Goal: Task Accomplishment & Management: Use online tool/utility

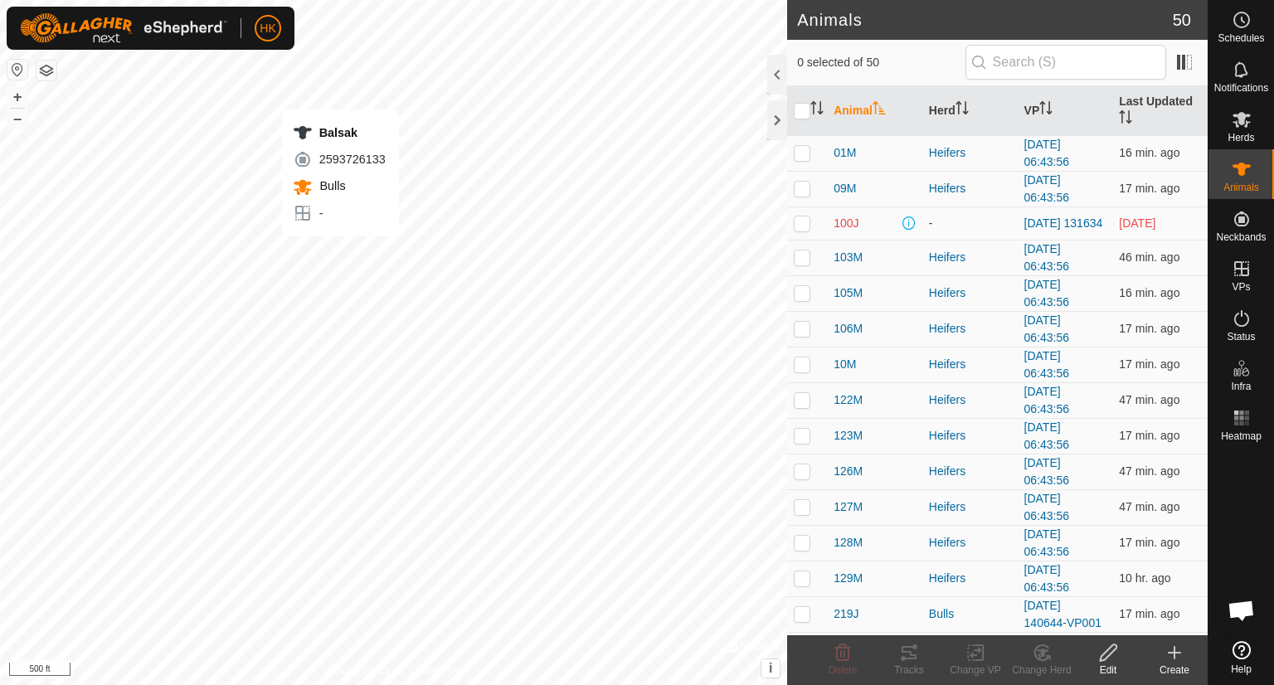
checkbox input "true"
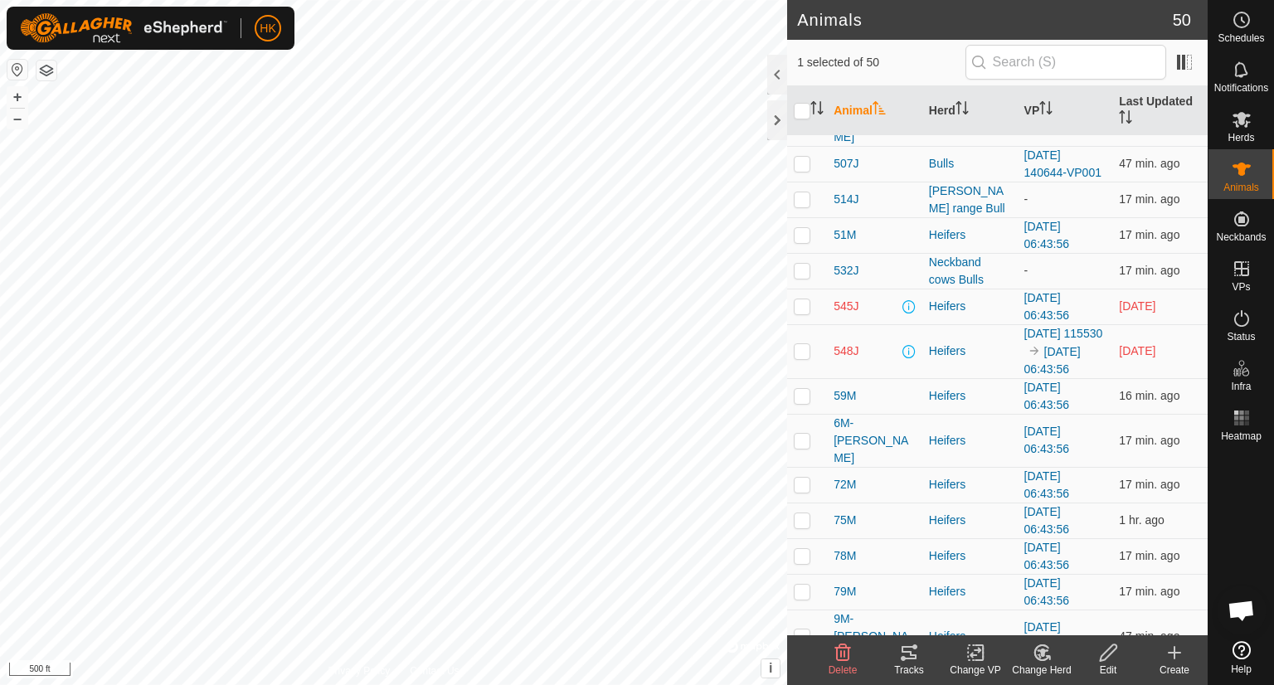
scroll to position [995, 0]
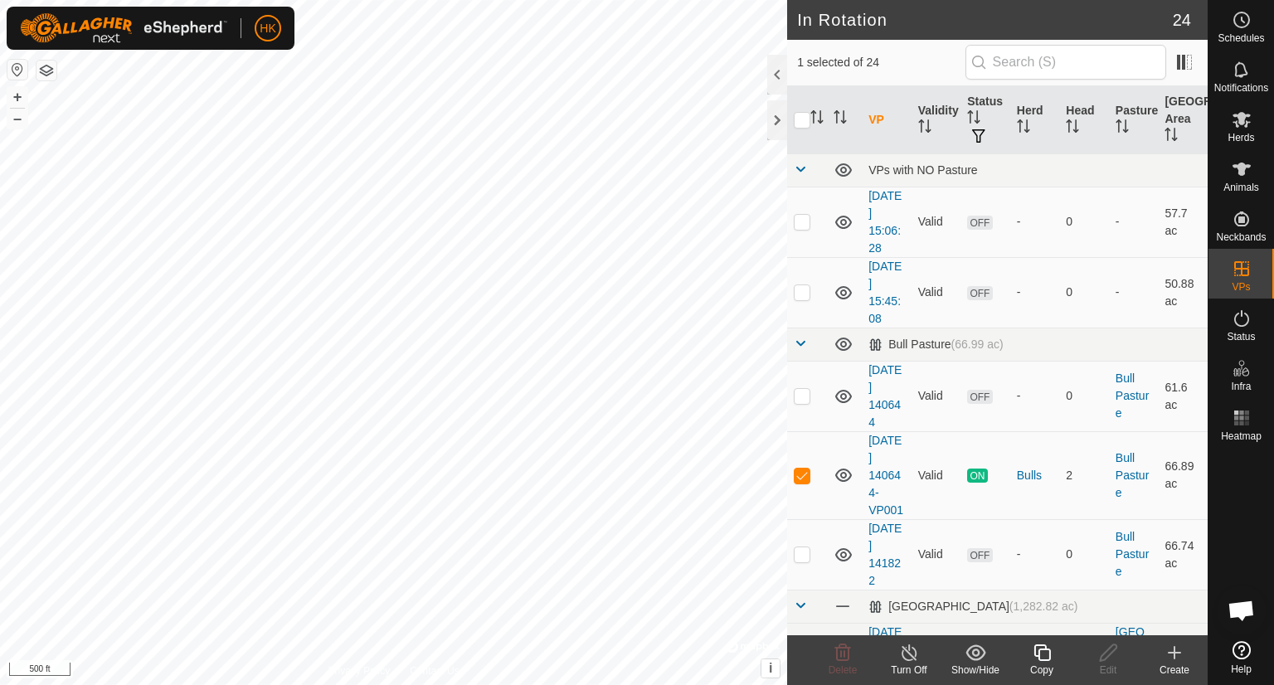
checkbox input "true"
checkbox input "false"
click at [1107, 657] on icon at bounding box center [1108, 653] width 17 height 17
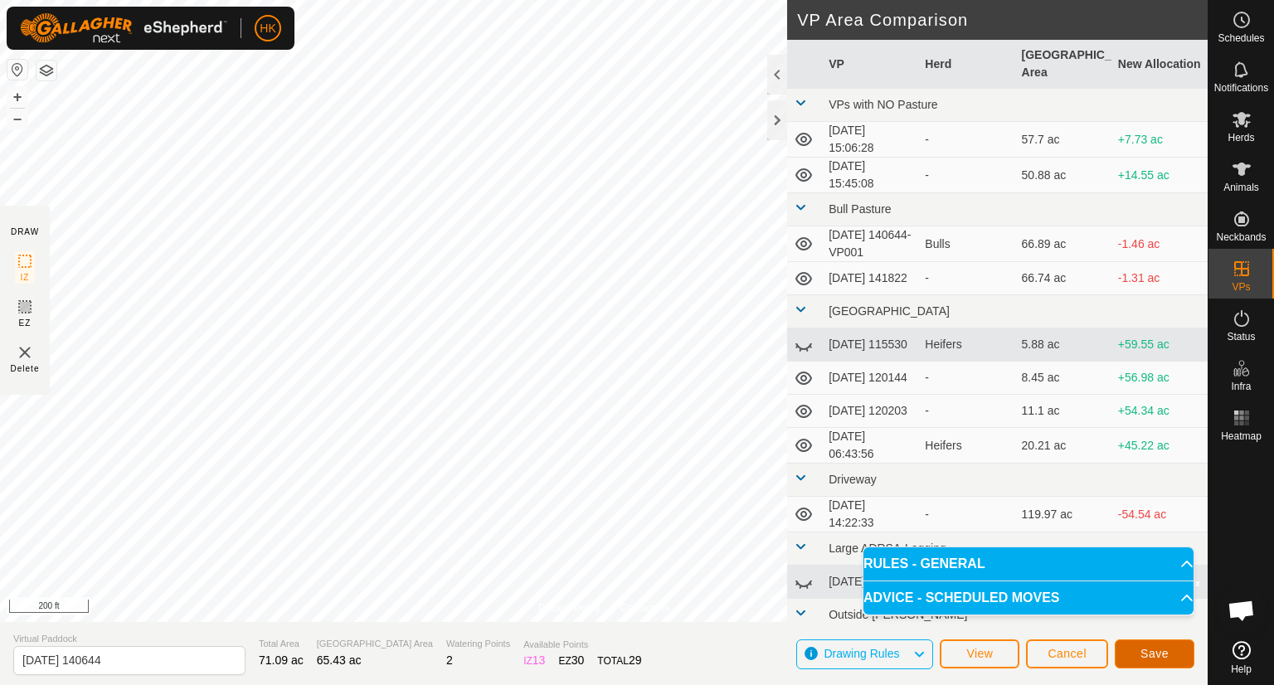
click at [1159, 651] on span "Save" at bounding box center [1155, 653] width 28 height 13
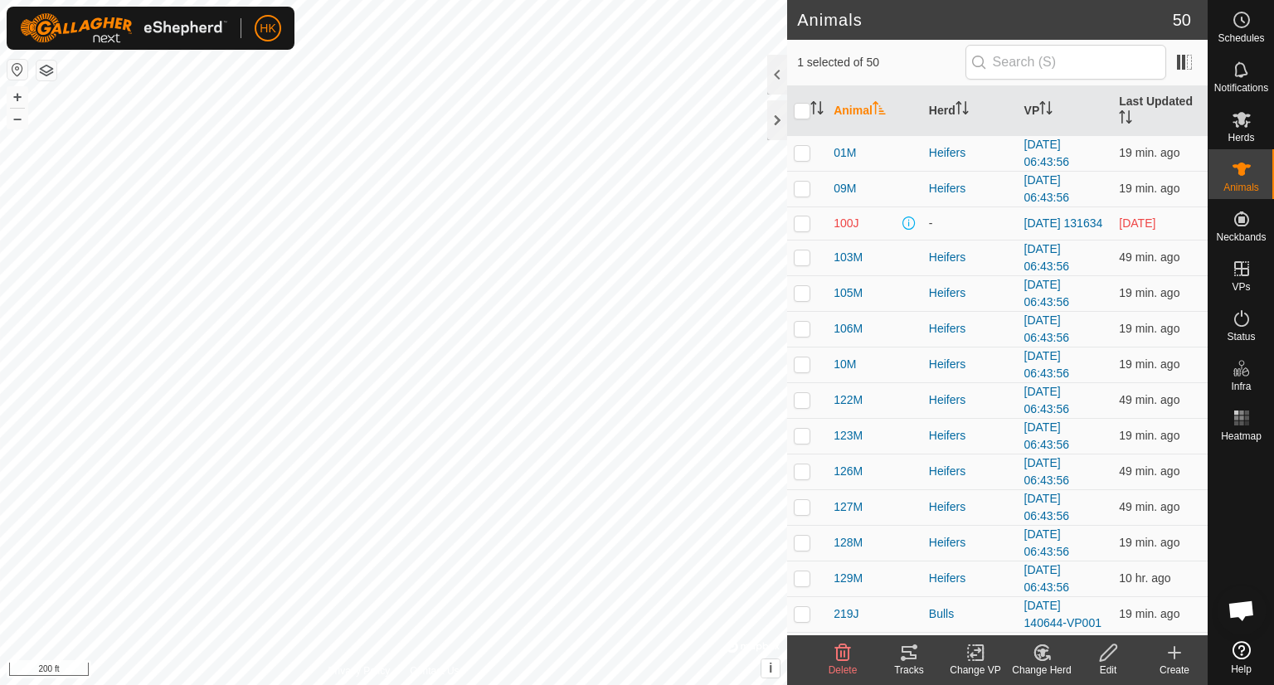
click at [966, 648] on icon at bounding box center [976, 653] width 21 height 20
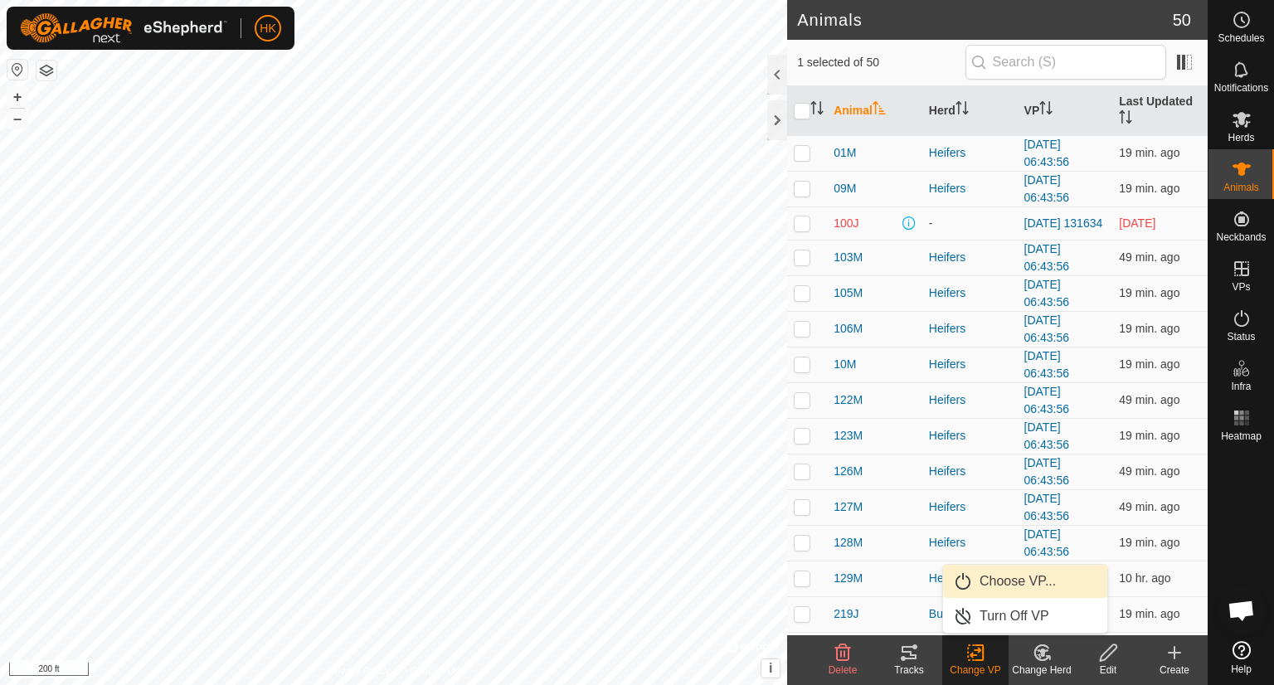
click at [993, 581] on link "Choose VP..." at bounding box center [1025, 581] width 164 height 33
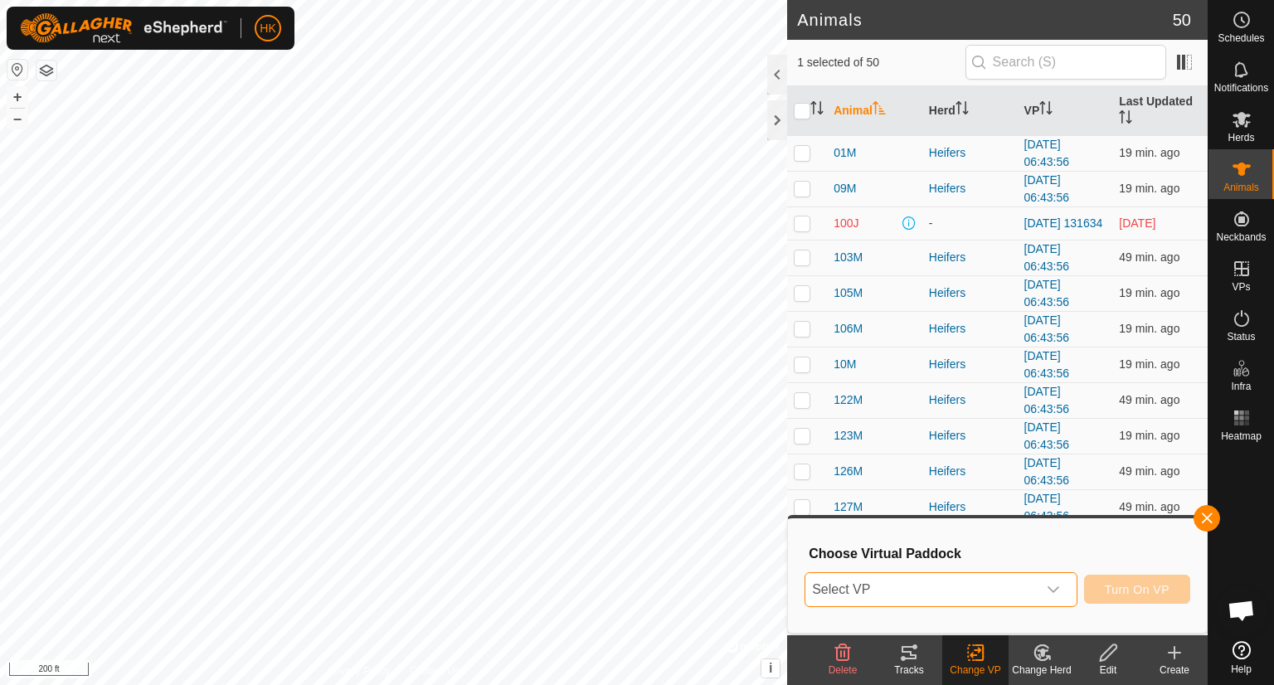
click at [941, 593] on span "Select VP" at bounding box center [920, 589] width 231 height 33
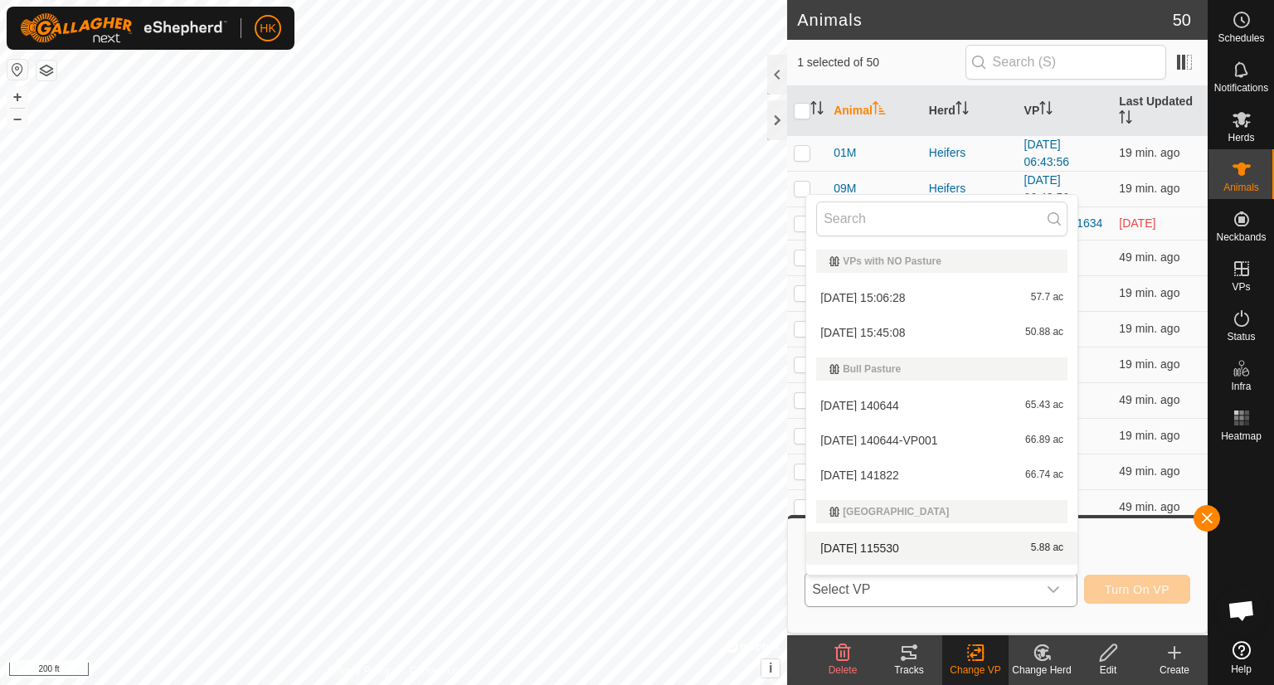
scroll to position [25, 0]
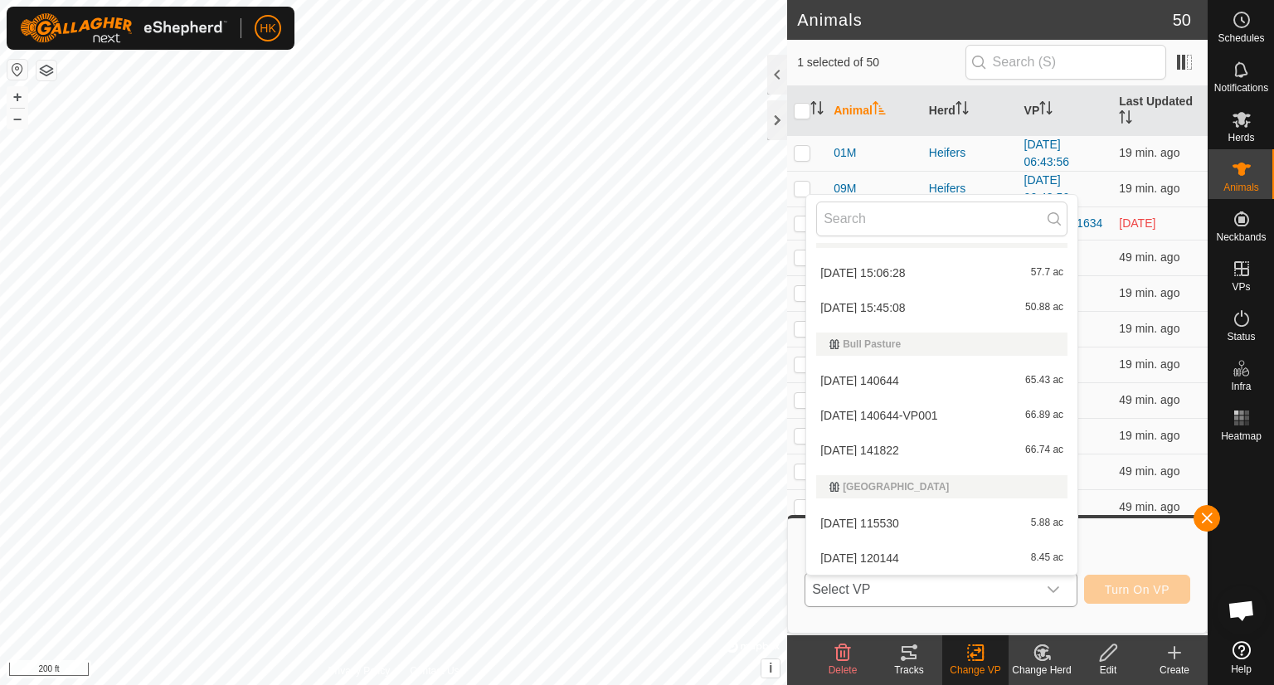
click at [927, 387] on li "[DATE] 140644 65.43 ac" at bounding box center [941, 380] width 271 height 33
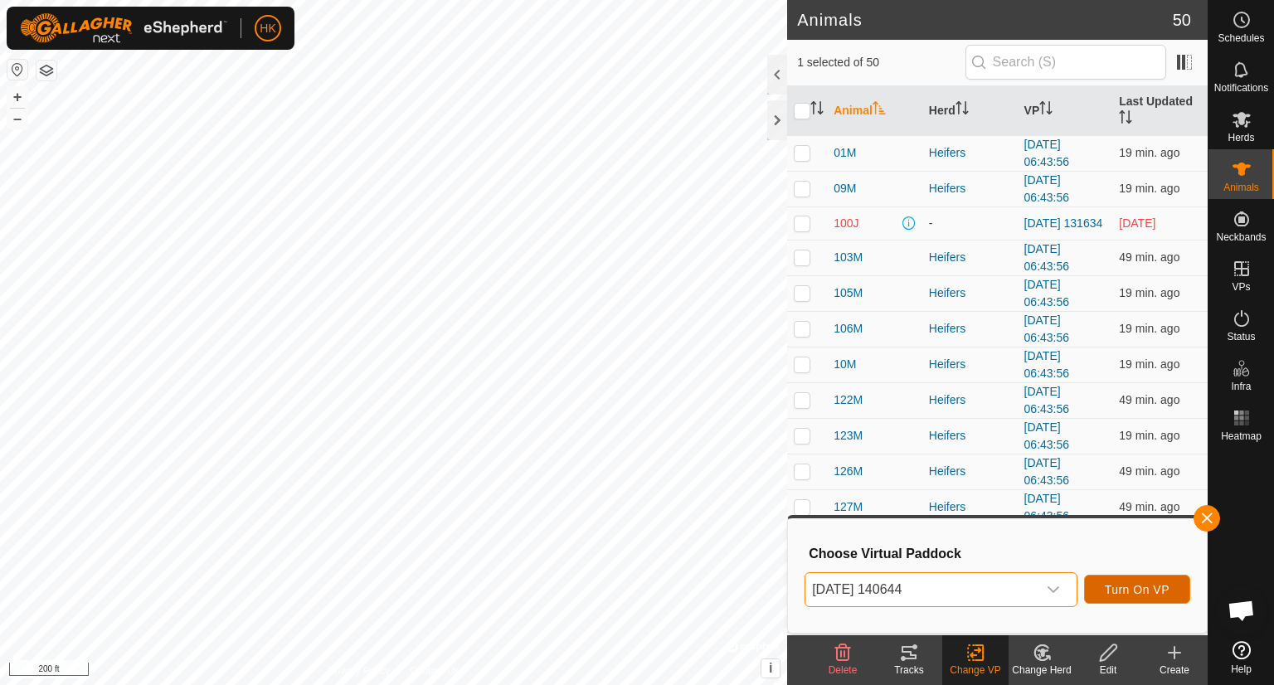
click at [1157, 588] on span "Turn On VP" at bounding box center [1137, 589] width 65 height 13
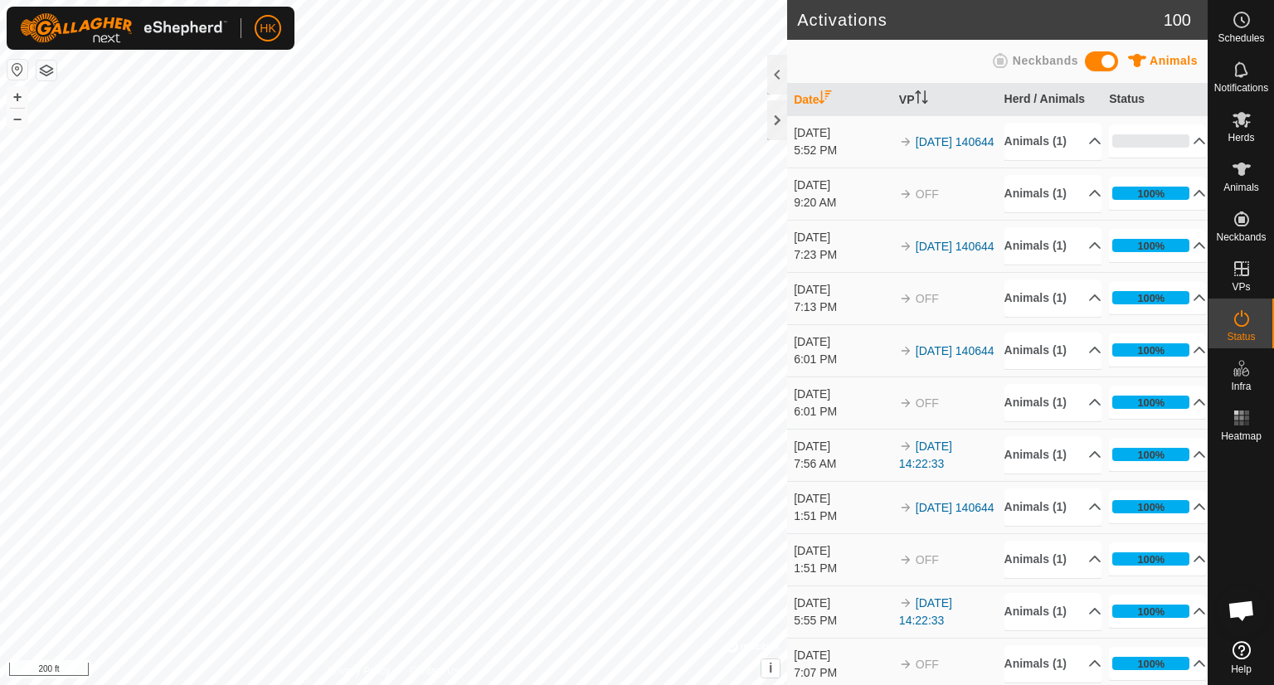
click at [909, 481] on td "[DATE] 14:22:33" at bounding box center [945, 455] width 105 height 52
